Goal: Information Seeking & Learning: Learn about a topic

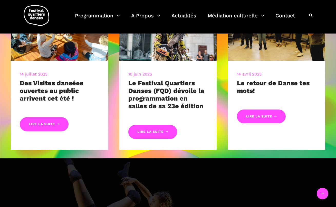
scroll to position [232, 0]
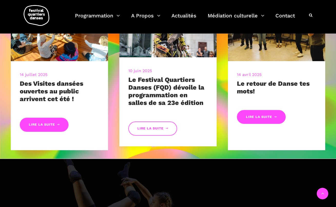
click at [155, 127] on link "Lire la suite" at bounding box center [152, 129] width 49 height 14
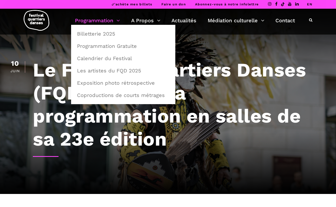
click at [106, 19] on link "Programmation" at bounding box center [97, 20] width 45 height 9
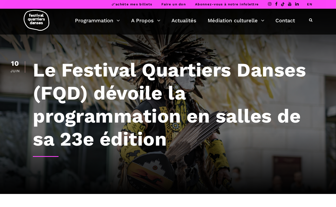
click at [225, 85] on h1 "Le Festival Quartiers Danses (FQD) dévoile la programmation en salles de sa 23e…" at bounding box center [179, 104] width 293 height 92
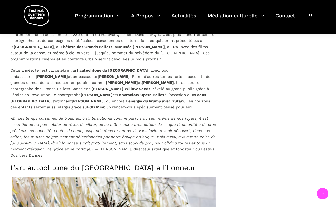
scroll to position [373, 0]
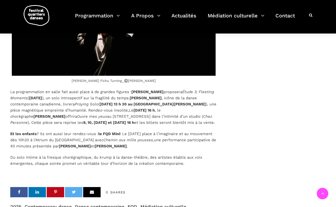
scroll to position [1612, 0]
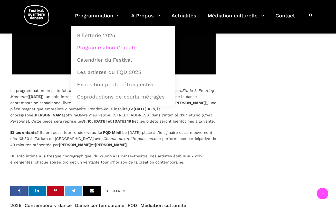
click at [104, 49] on link "Programmation Gratuite" at bounding box center [123, 48] width 98 height 12
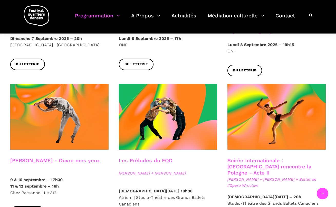
scroll to position [387, 0]
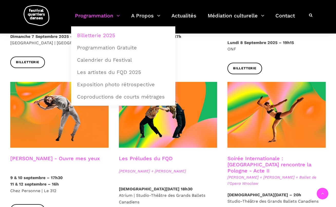
click at [193, 57] on div "Billetterie" at bounding box center [168, 66] width 108 height 19
click at [96, 15] on link "Programmation" at bounding box center [97, 18] width 45 height 15
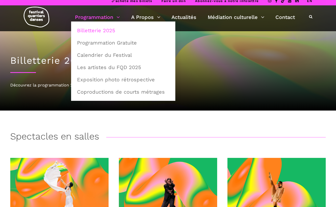
scroll to position [0, 0]
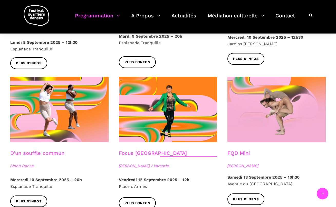
scroll to position [529, 0]
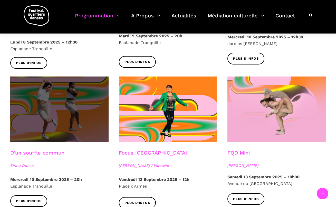
click at [77, 97] on span at bounding box center [59, 110] width 98 height 66
